Goal: Information Seeking & Learning: Learn about a topic

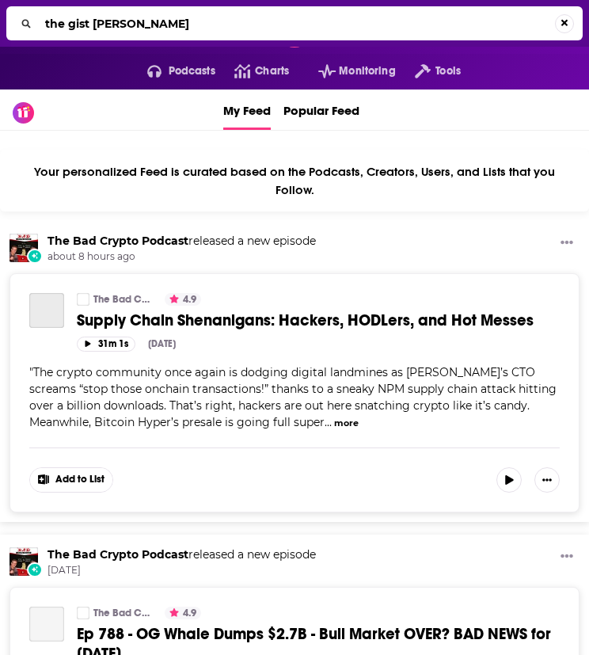
type input "the gist [PERSON_NAME]"
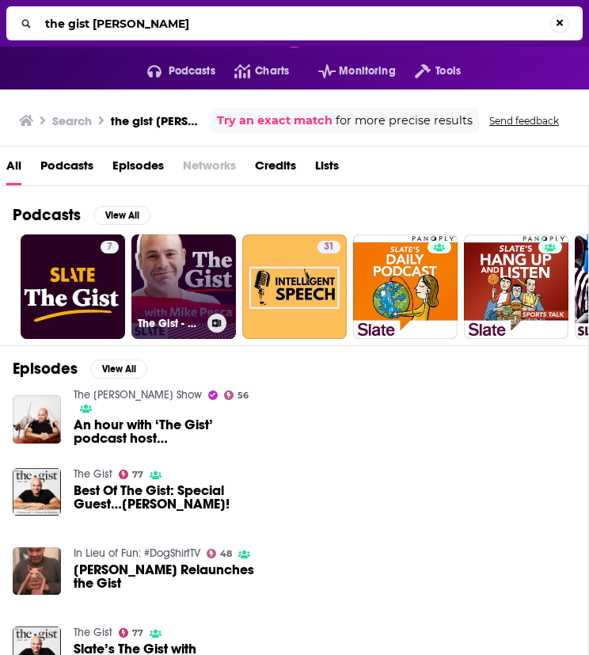
click at [158, 284] on link "The Gist - Clips" at bounding box center [184, 286] width 105 height 105
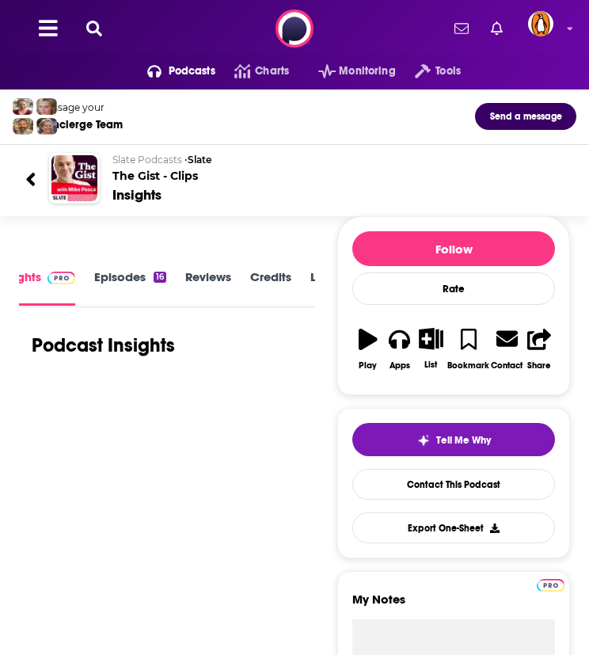
click at [111, 276] on link "Episodes 16" at bounding box center [130, 287] width 72 height 36
